Goal: Task Accomplishment & Management: Use online tool/utility

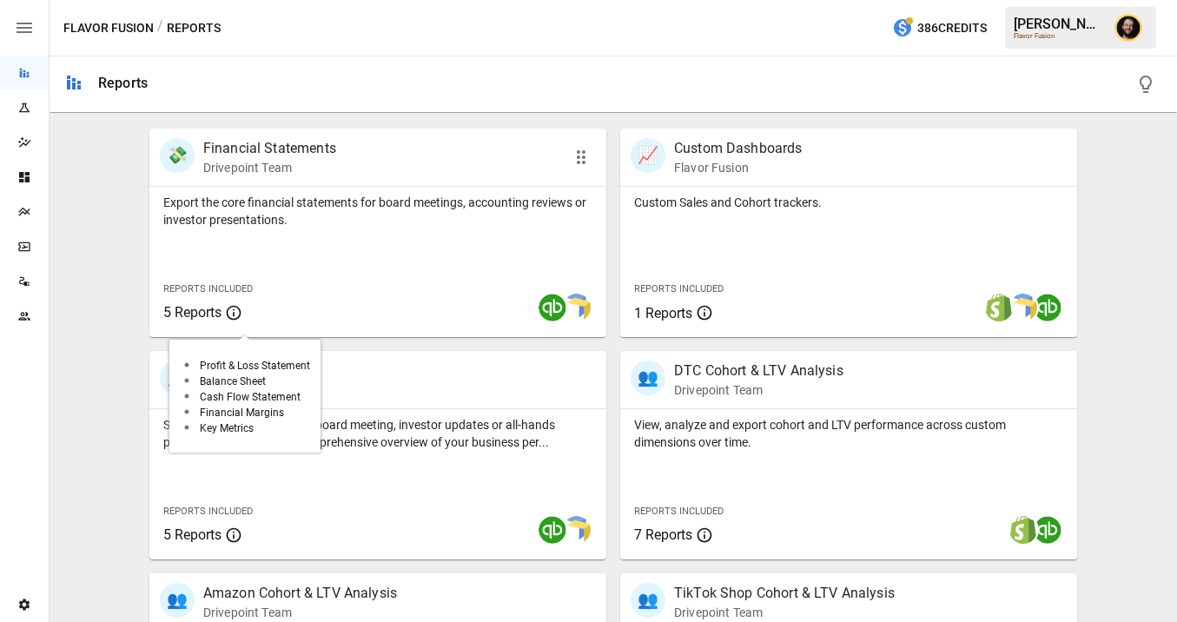
scroll to position [330, 0]
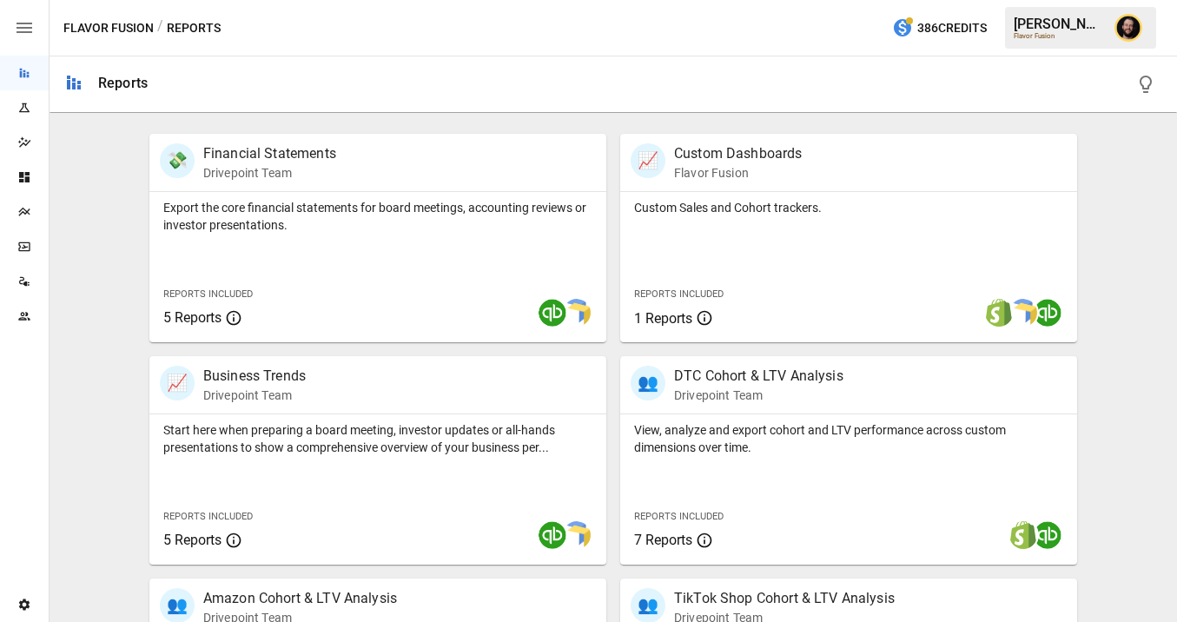
click at [26, 221] on div "Plans" at bounding box center [24, 212] width 49 height 35
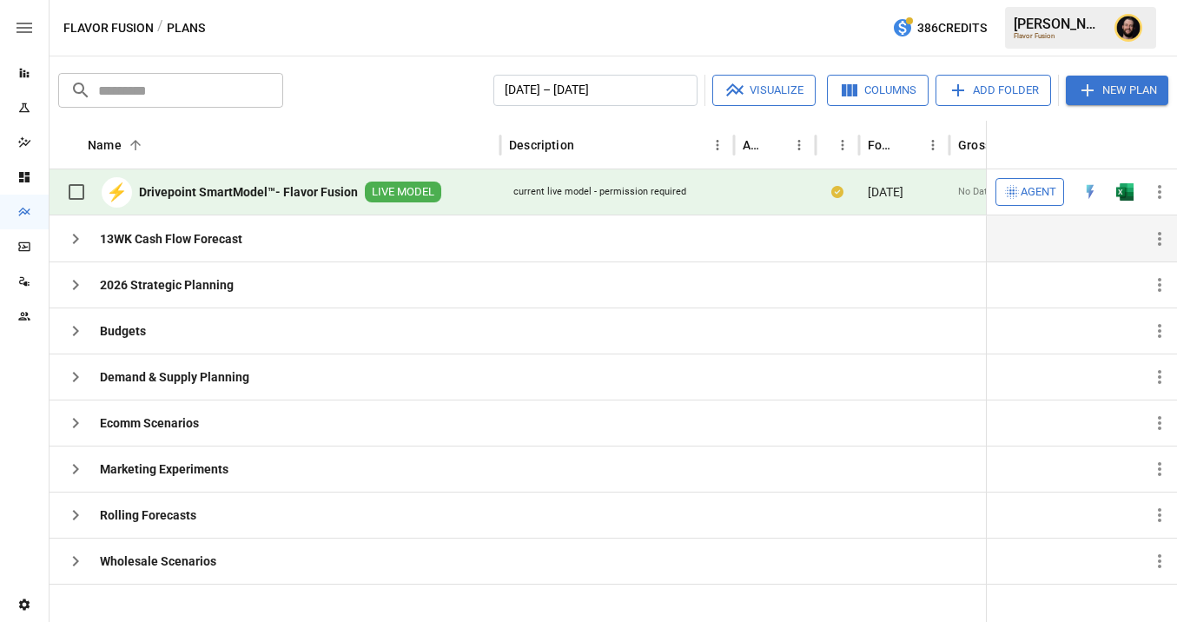
click at [75, 241] on icon "button" at bounding box center [76, 239] width 6 height 10
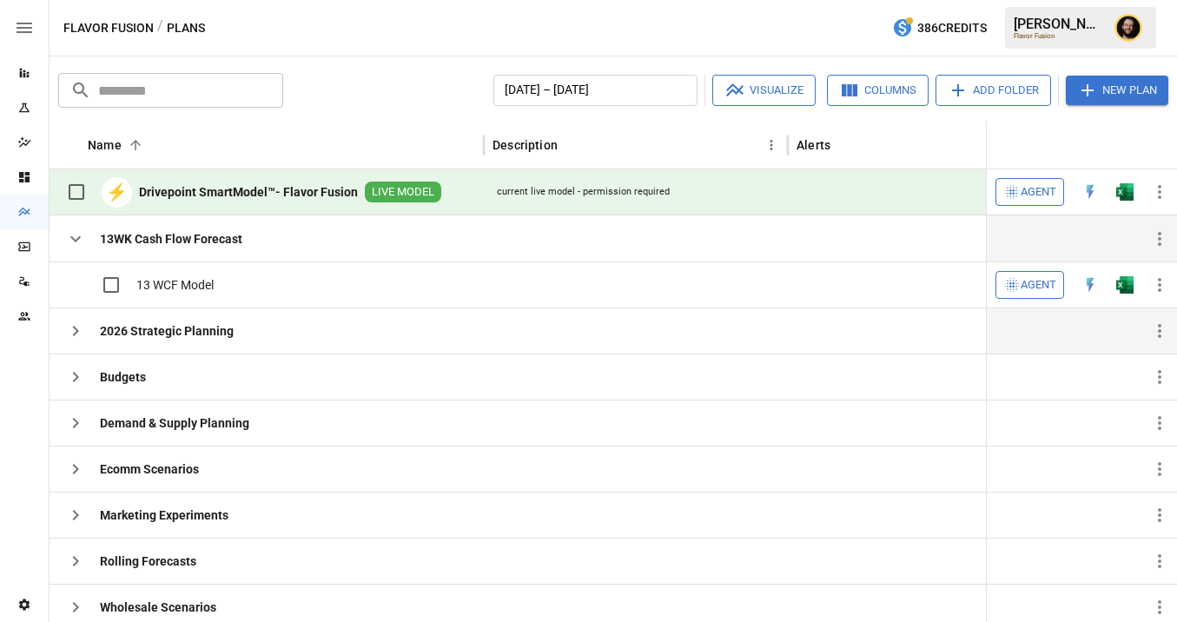
click at [83, 336] on icon "button" at bounding box center [75, 330] width 21 height 21
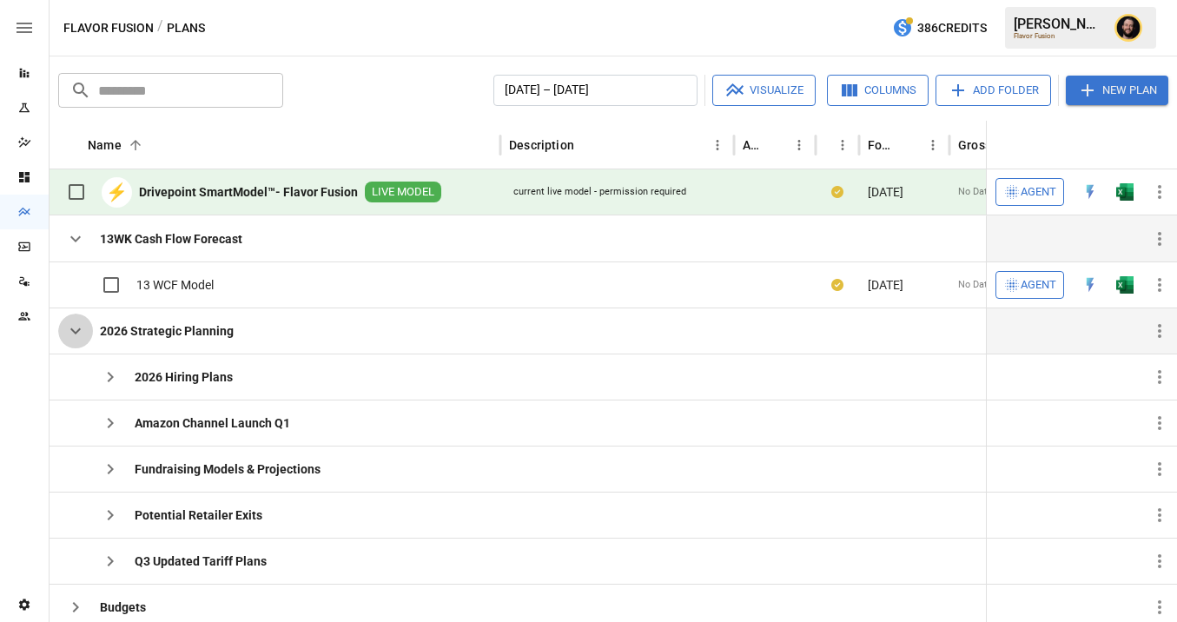
click at [76, 332] on icon "button" at bounding box center [75, 331] width 10 height 6
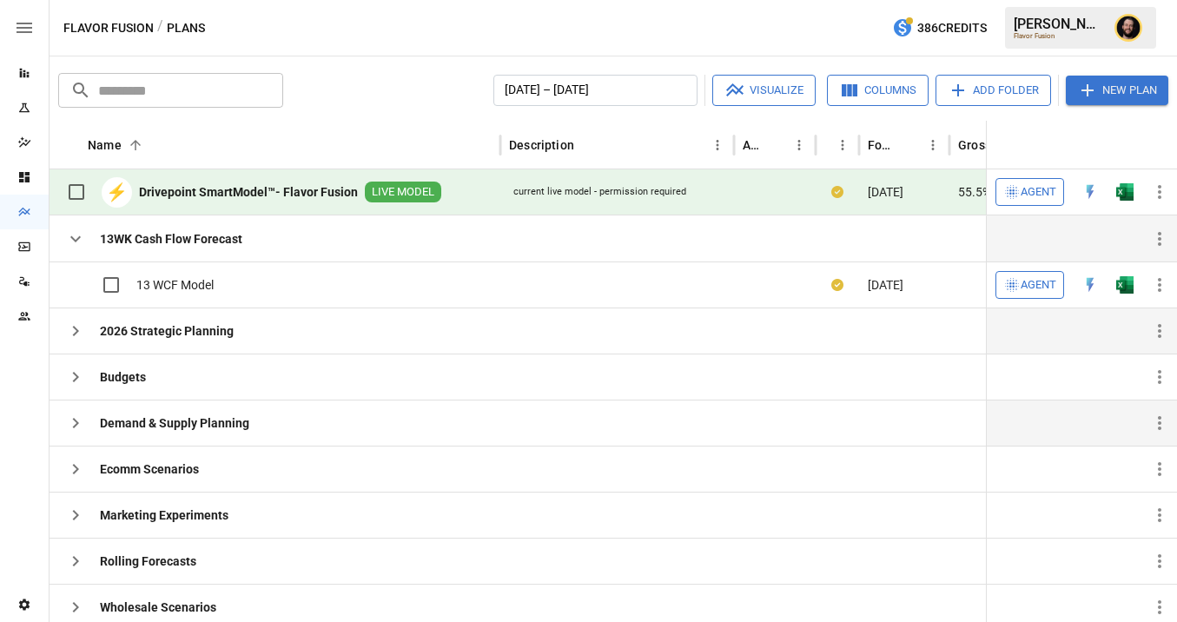
scroll to position [6, 0]
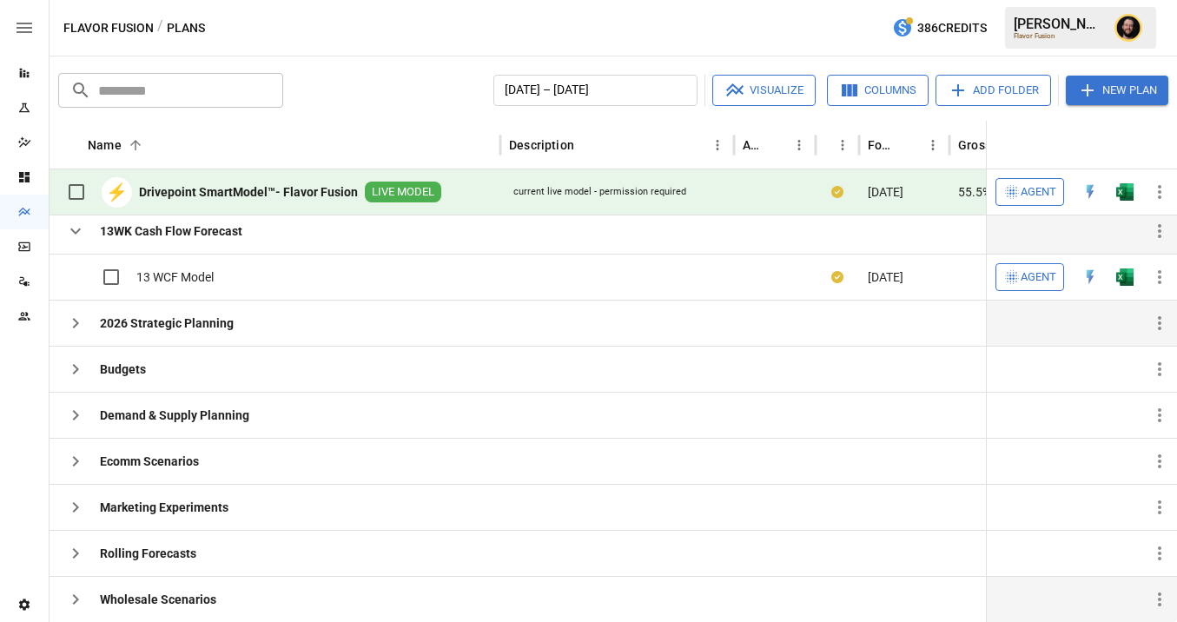
click at [82, 593] on icon "button" at bounding box center [75, 599] width 21 height 21
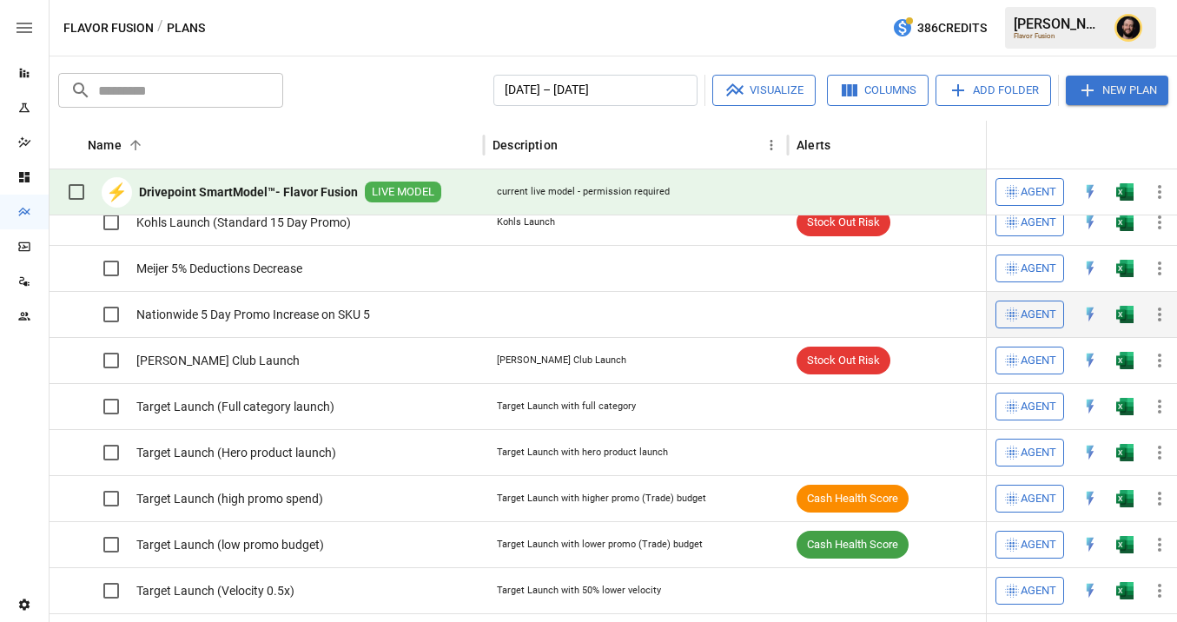
scroll to position [504, 0]
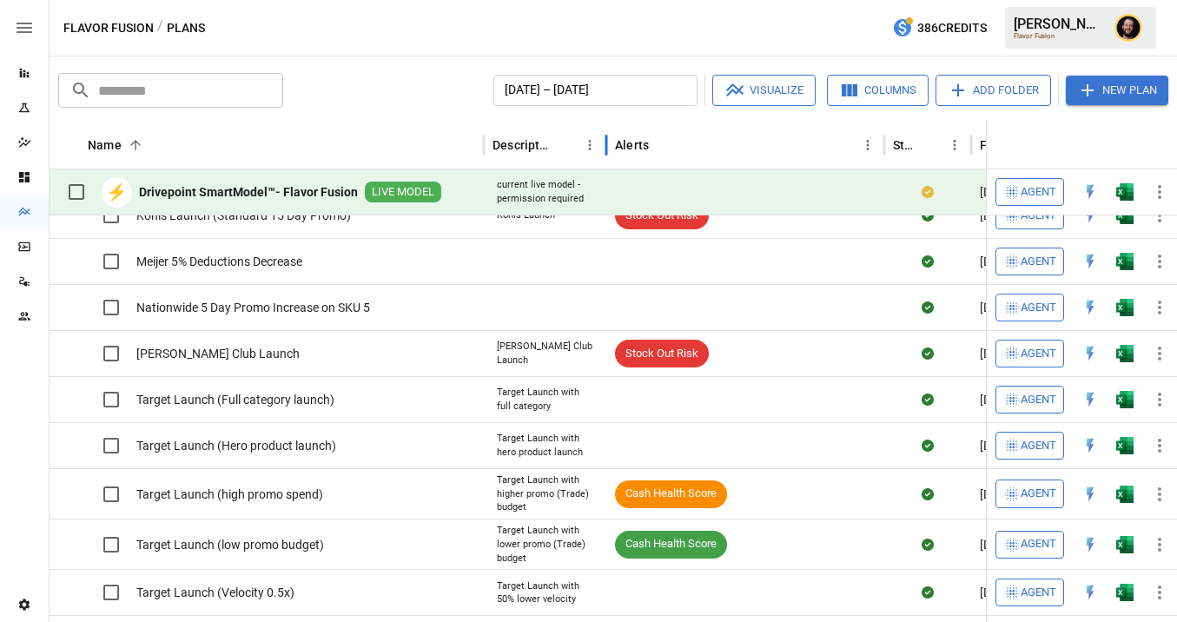
drag, startPoint x: 788, startPoint y: 147, endPoint x: 606, endPoint y: 160, distance: 182.0
click at [606, 160] on div at bounding box center [606, 145] width 9 height 49
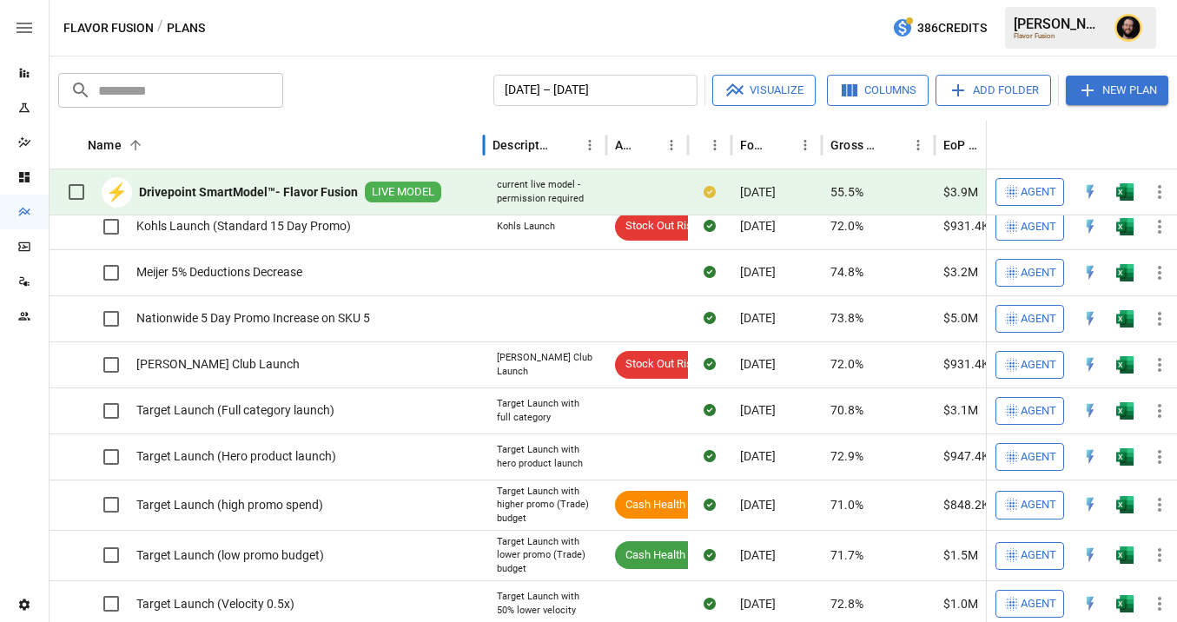
drag, startPoint x: 498, startPoint y: 144, endPoint x: 445, endPoint y: 147, distance: 53.9
click at [444, 148] on div "Name 2" at bounding box center [267, 145] width 434 height 49
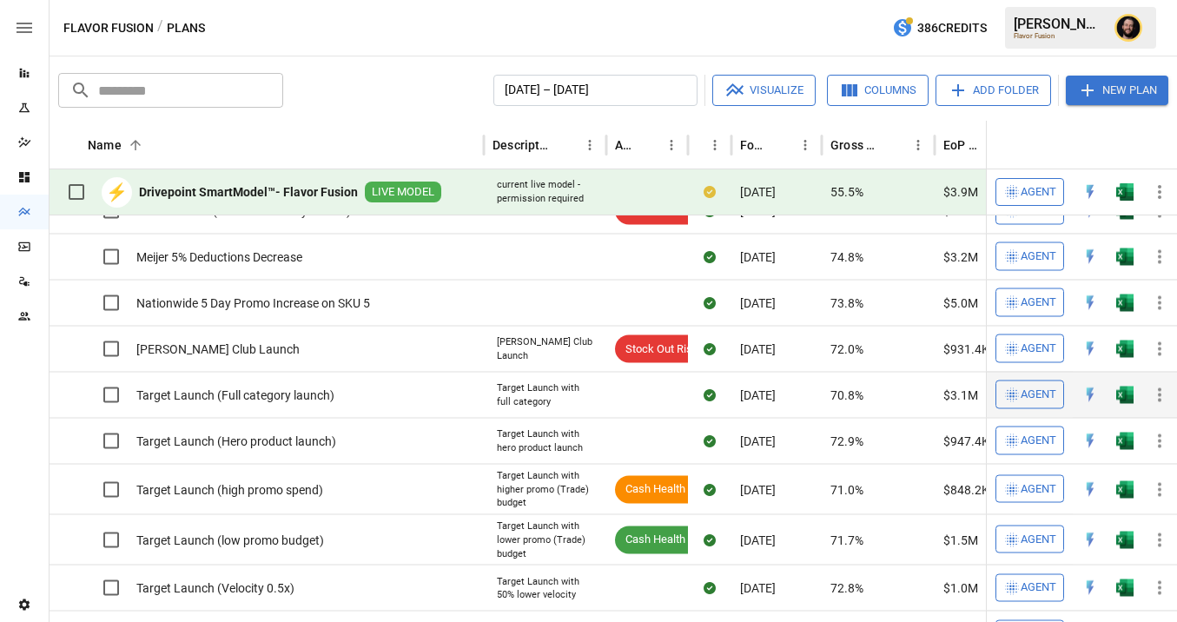
scroll to position [0, 0]
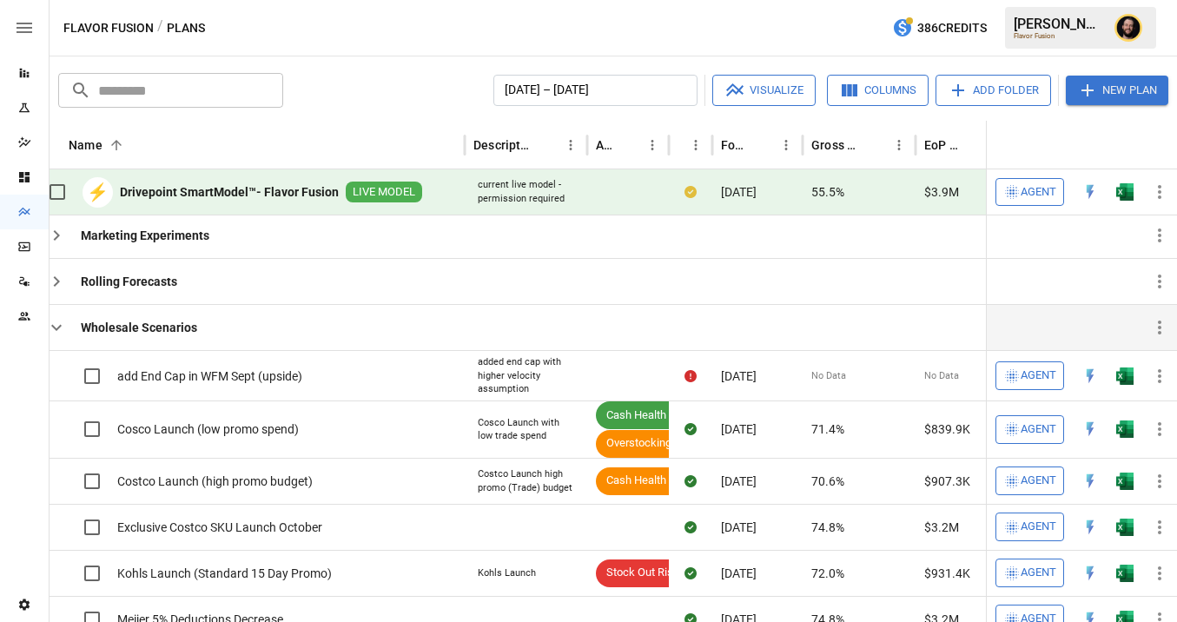
click at [55, 320] on icon "button" at bounding box center [56, 327] width 21 height 21
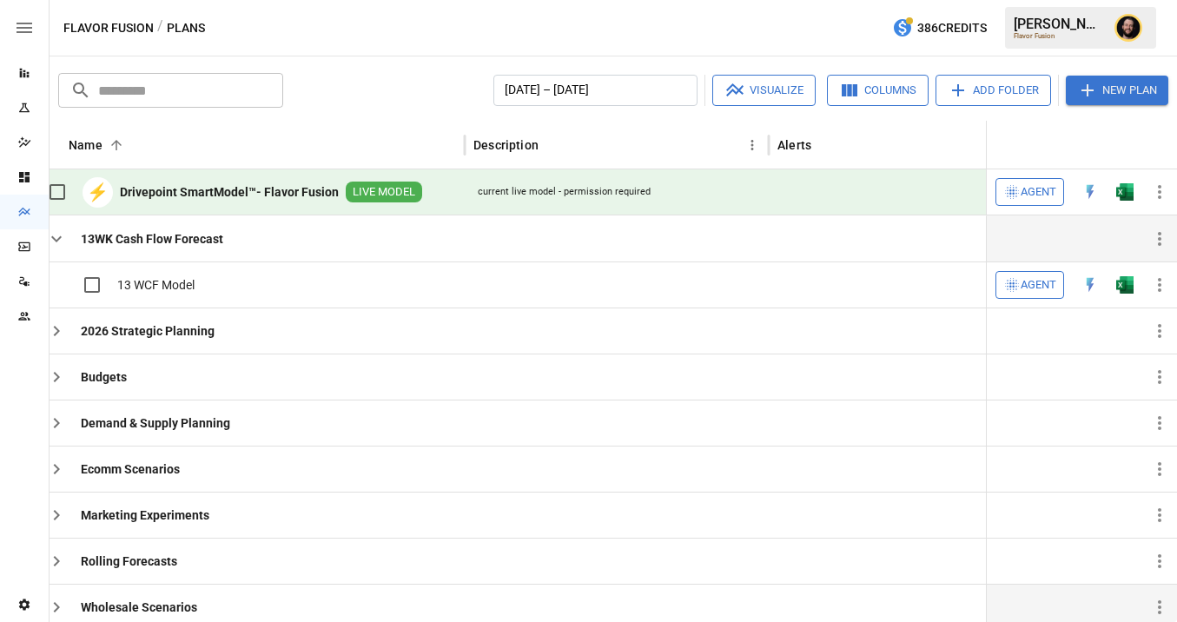
click at [65, 237] on icon "button" at bounding box center [56, 238] width 21 height 21
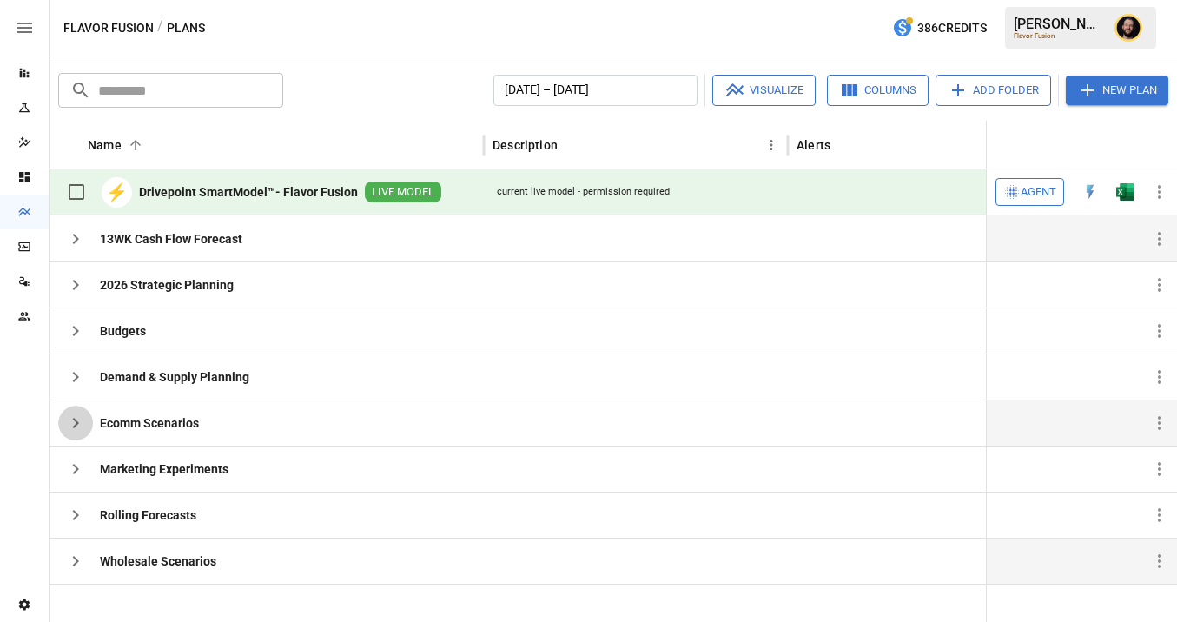
click at [82, 418] on icon "button" at bounding box center [75, 423] width 21 height 21
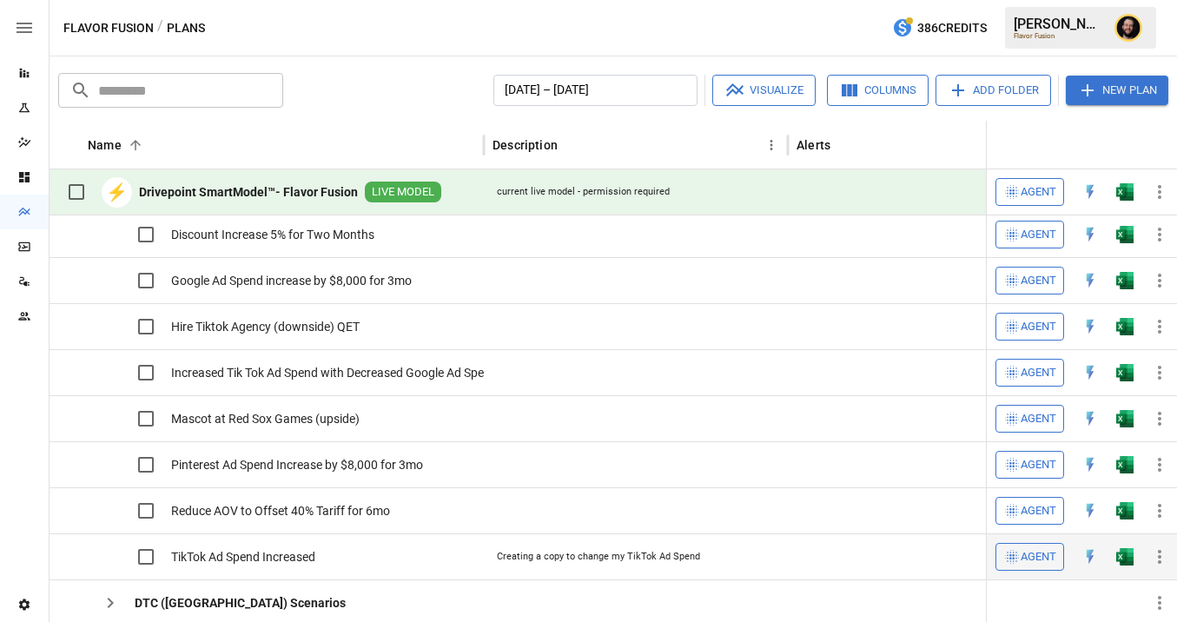
scroll to position [529, 0]
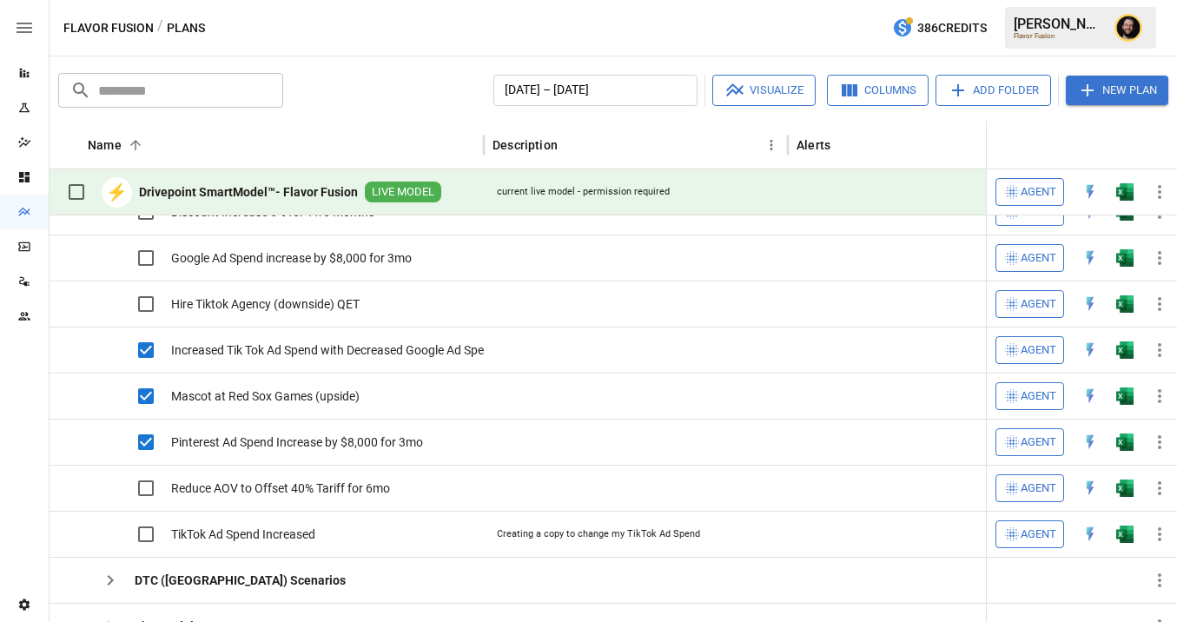
click at [757, 95] on button "Visualize" at bounding box center [763, 90] width 103 height 31
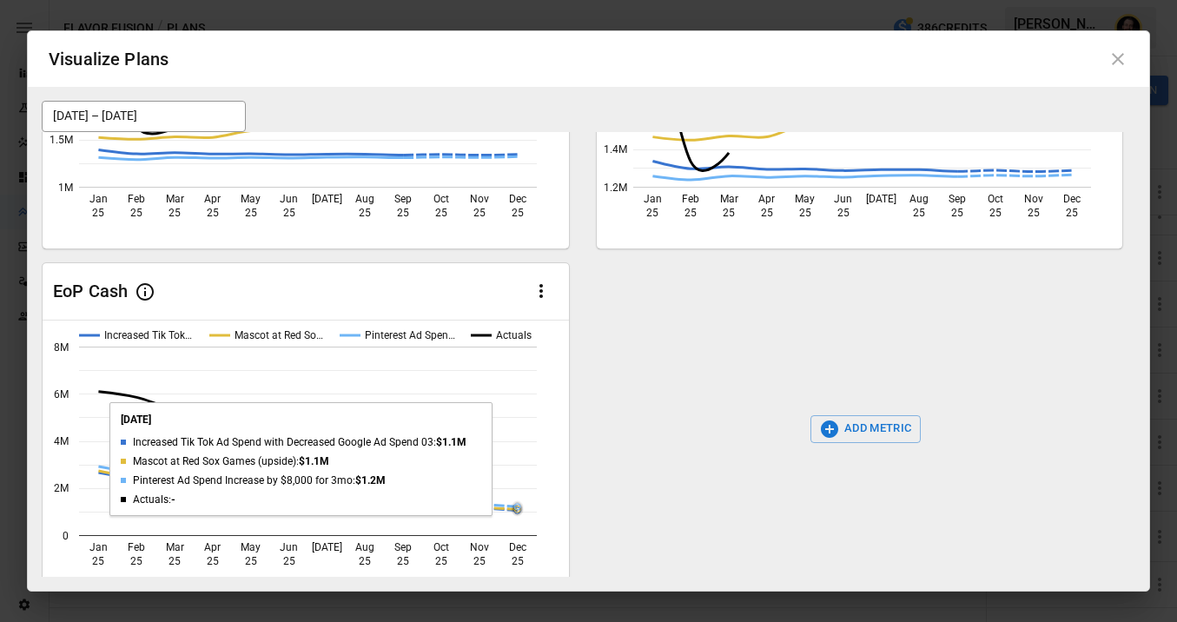
scroll to position [220, 0]
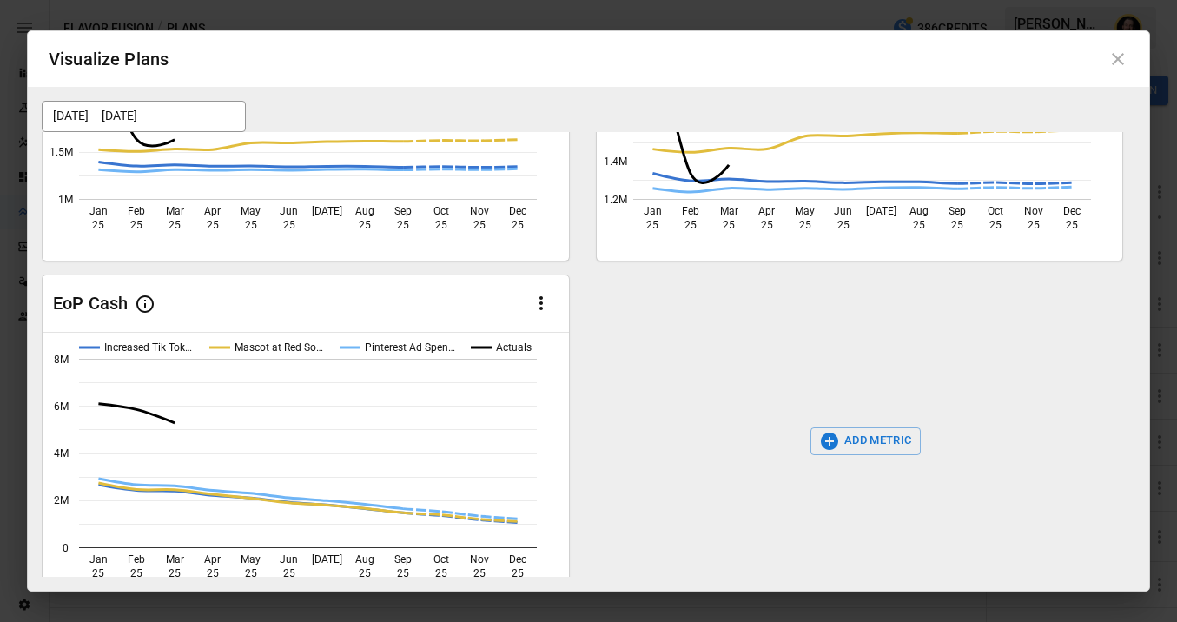
click at [886, 440] on button "ADD METRIC" at bounding box center [865, 441] width 110 height 28
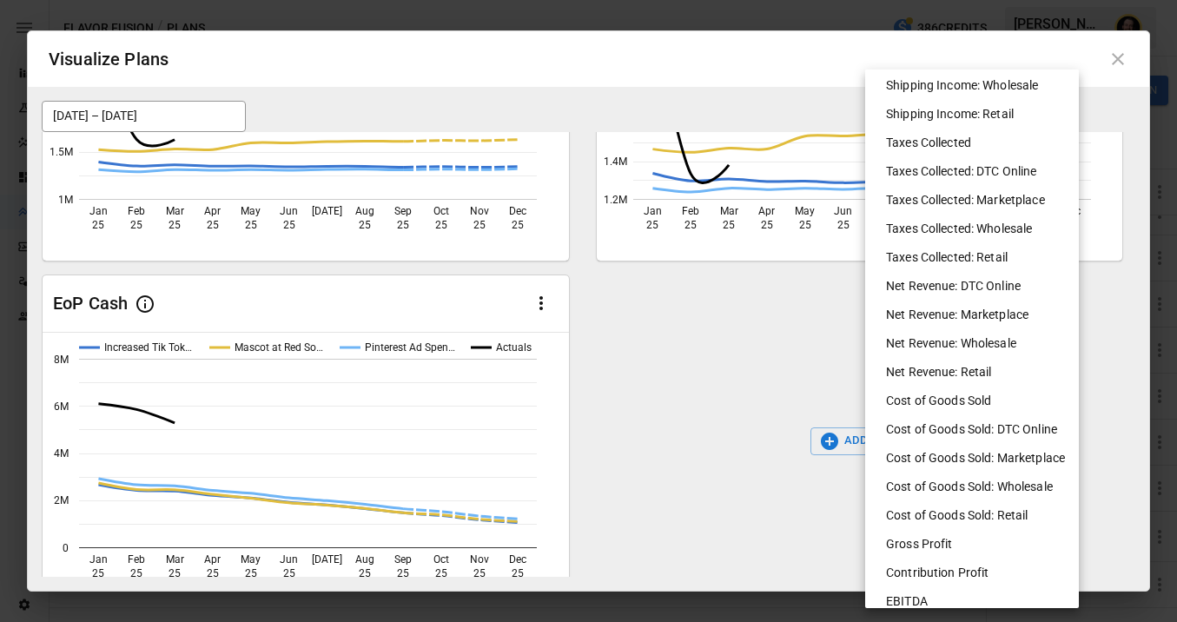
scroll to position [459, 0]
click at [972, 430] on li "Cost of Goods Sold: DTC Online" at bounding box center [979, 428] width 214 height 29
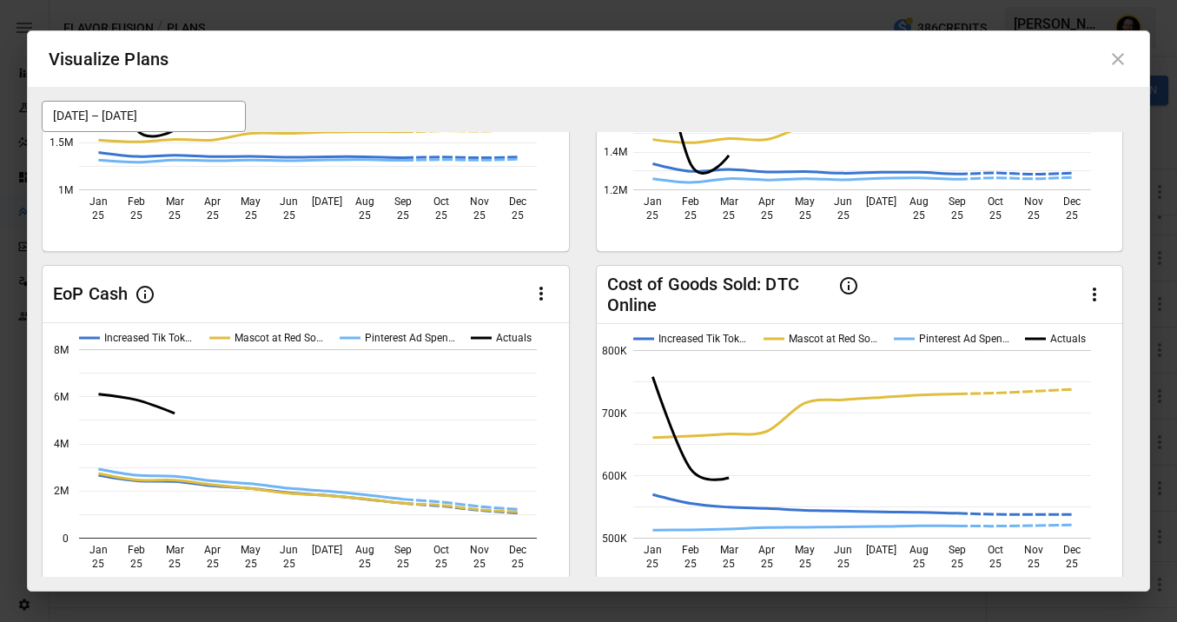
scroll to position [231, 0]
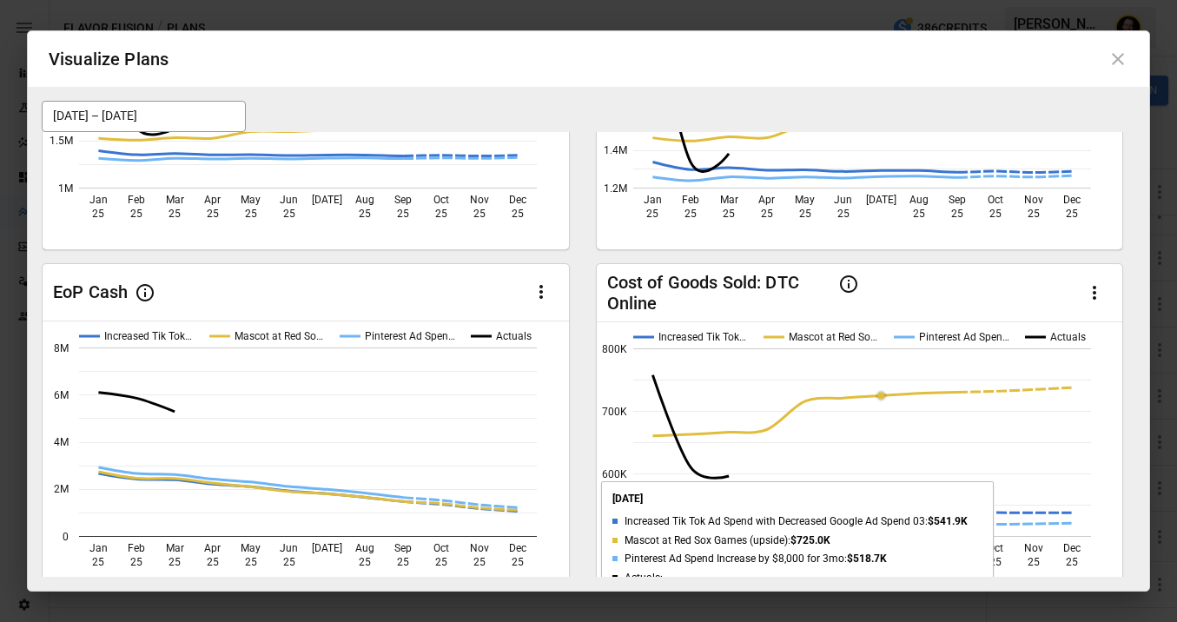
click at [1119, 57] on icon at bounding box center [1118, 59] width 12 height 12
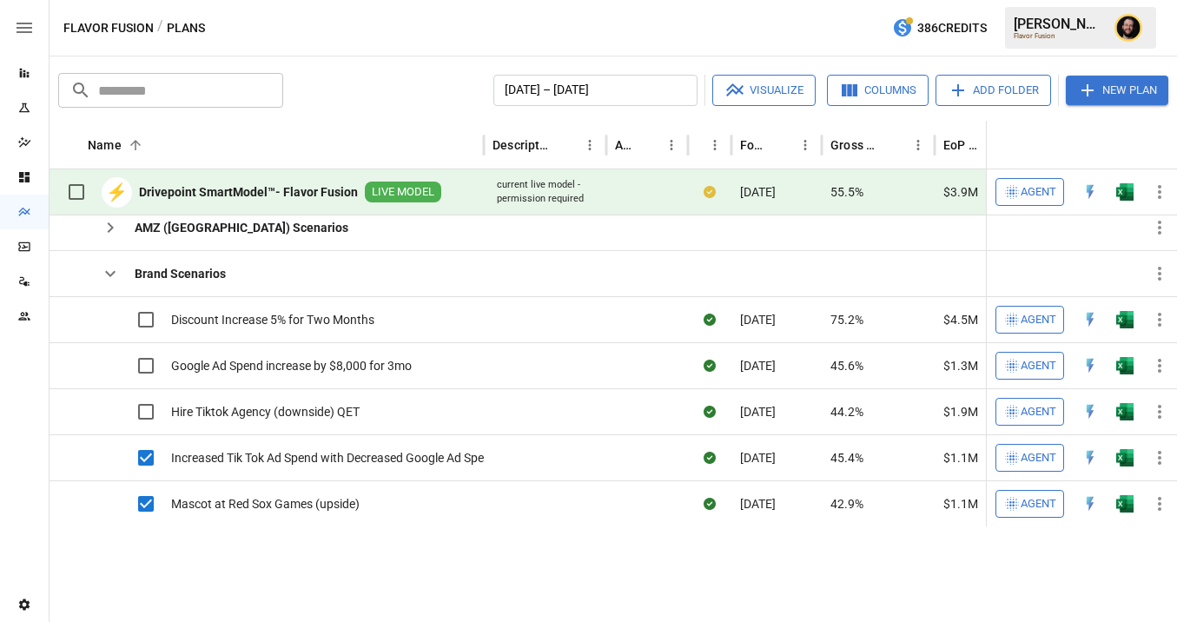
scroll to position [63, 0]
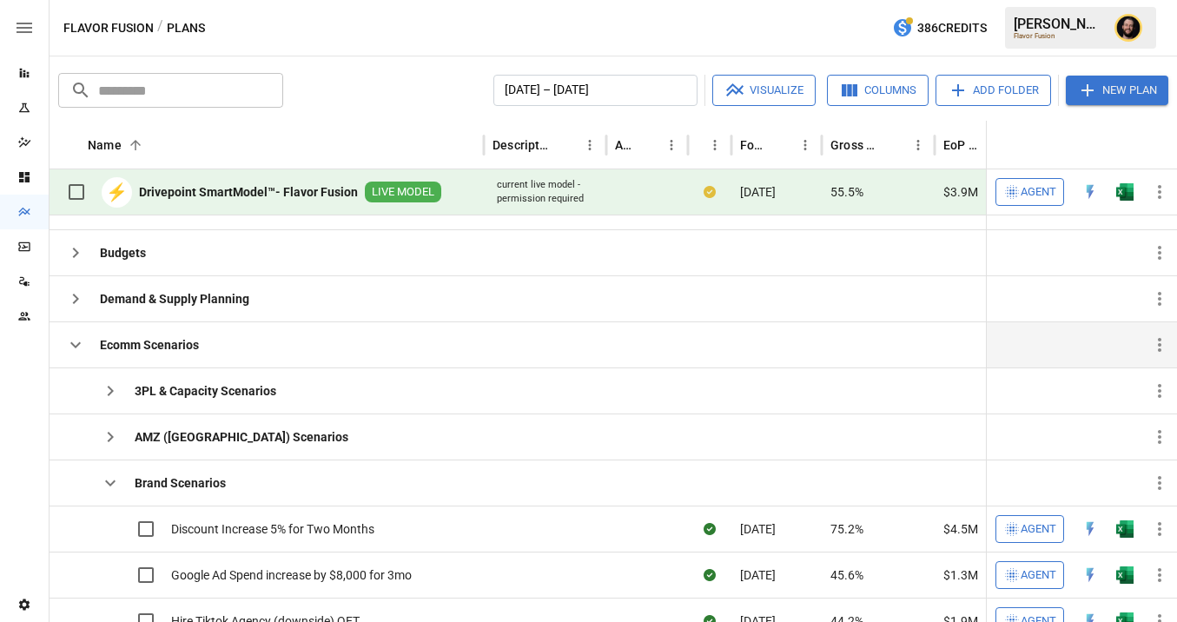
click at [69, 339] on icon "button" at bounding box center [75, 344] width 21 height 21
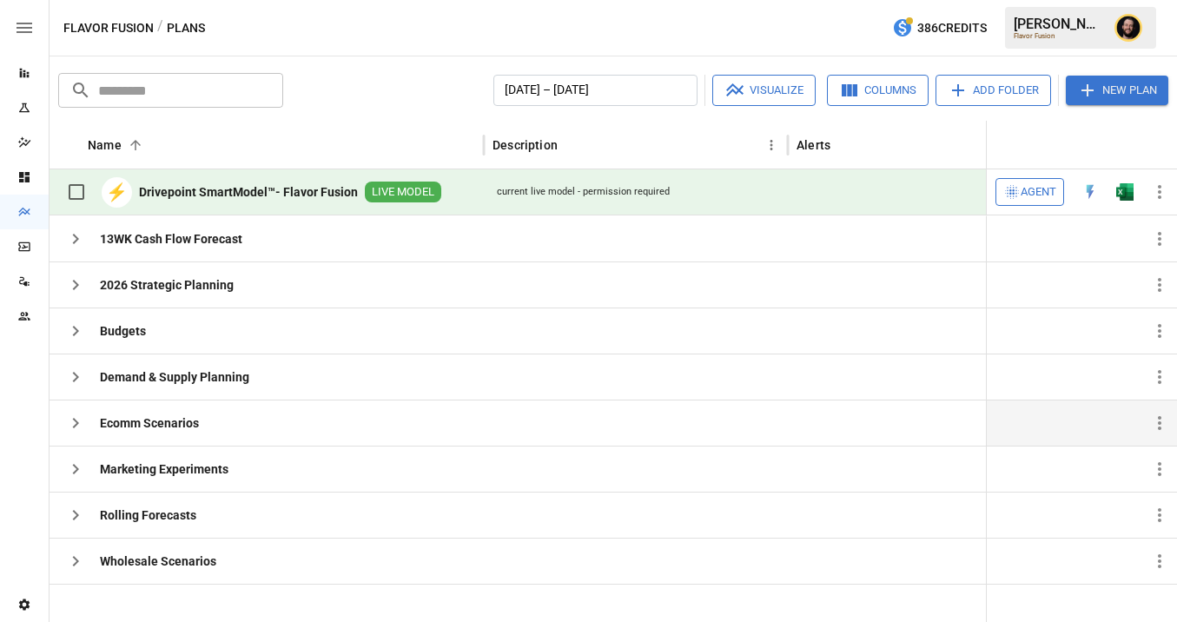
click at [1126, 30] on img "Ciaran Nugent" at bounding box center [1128, 28] width 28 height 28
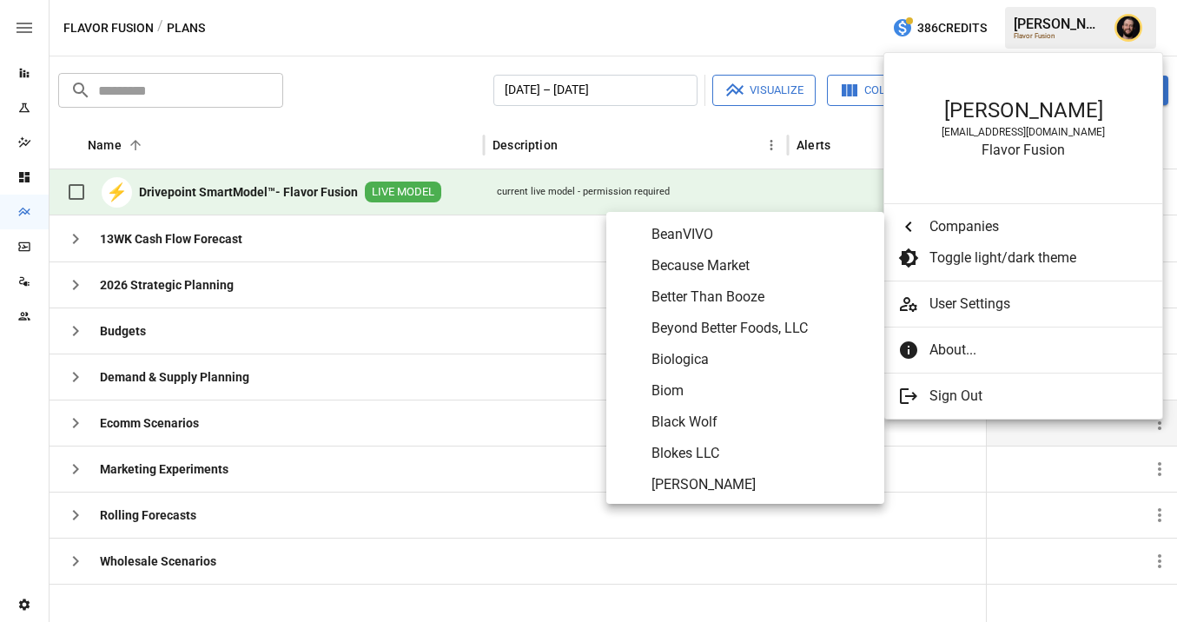
scroll to position [974, 0]
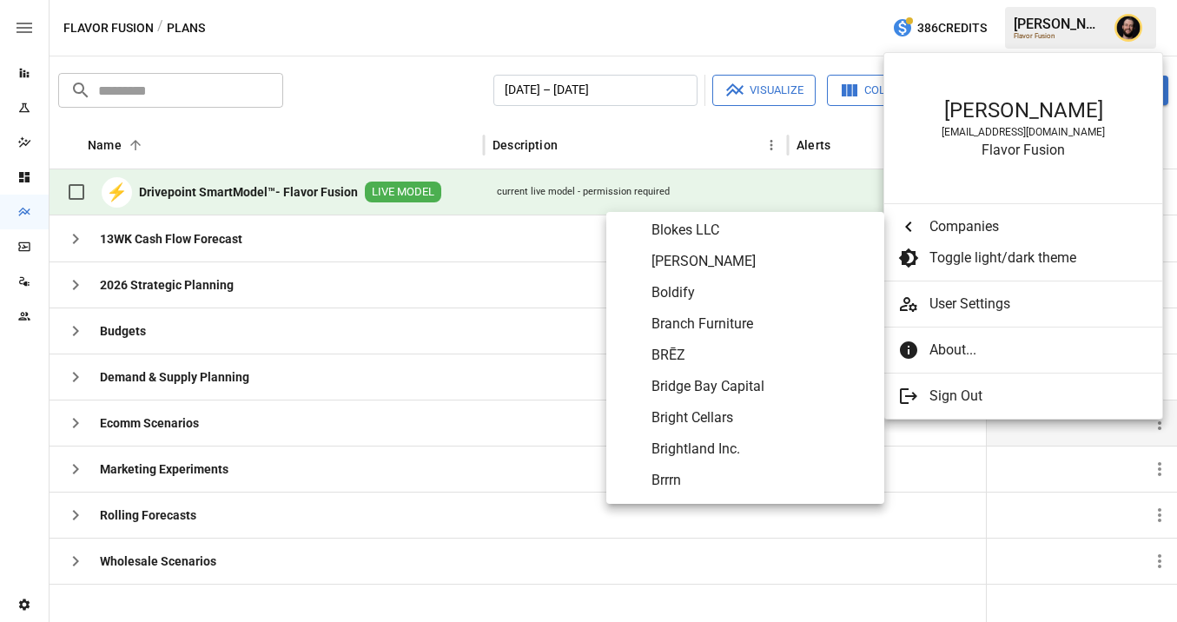
click at [719, 347] on span "BRĒZ" at bounding box center [760, 355] width 219 height 21
